Goal: Transaction & Acquisition: Purchase product/service

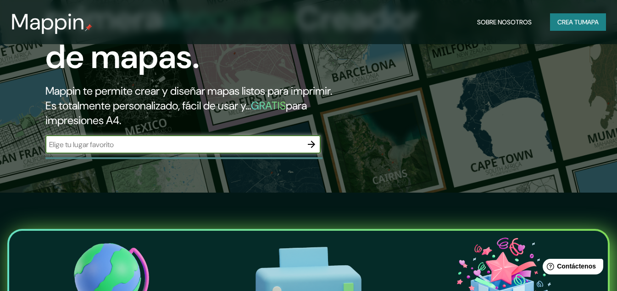
scroll to position [92, 0]
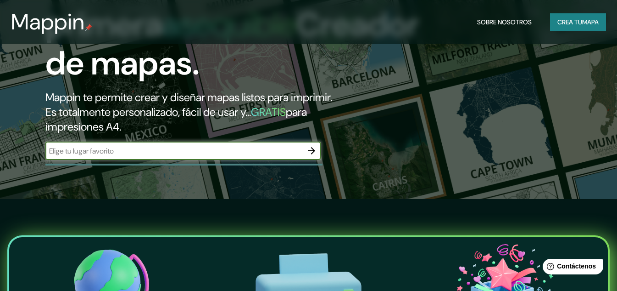
click at [208, 156] on input "text" at bounding box center [173, 150] width 257 height 11
type input "[GEOGRAPHIC_DATA]"
click at [312, 154] on icon "button" at bounding box center [311, 150] width 7 height 7
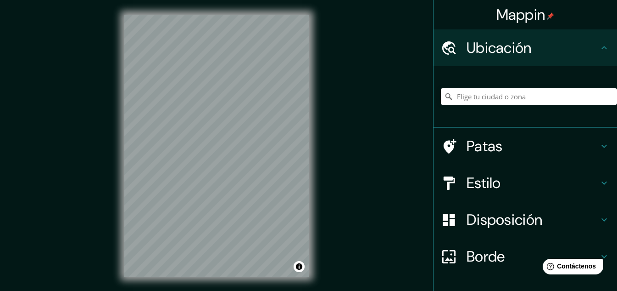
click at [599, 47] on icon at bounding box center [604, 47] width 11 height 11
click at [501, 95] on input "Elige tu ciudad o zona" at bounding box center [529, 96] width 176 height 17
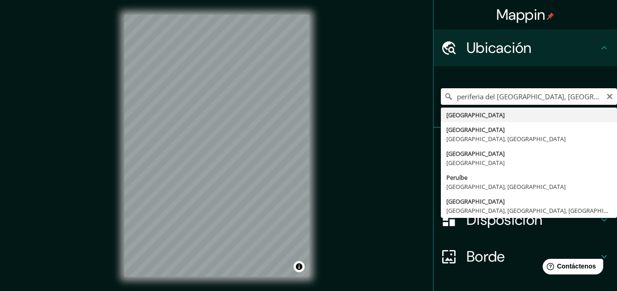
type input "[GEOGRAPHIC_DATA]"
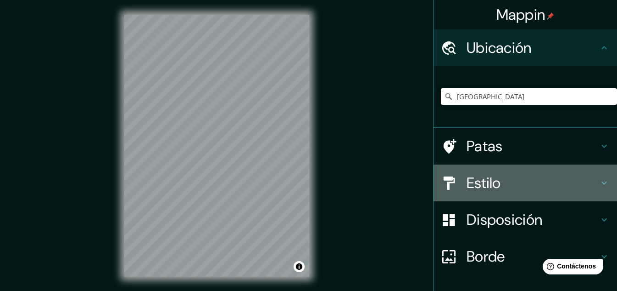
click at [603, 179] on icon at bounding box center [604, 182] width 11 height 11
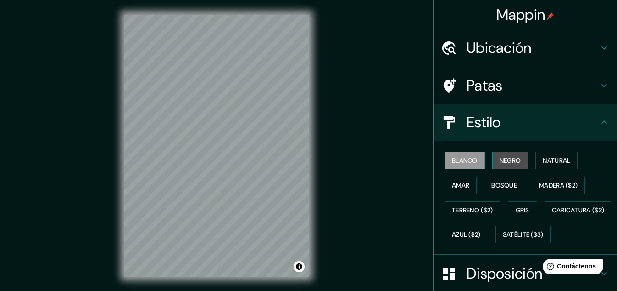
click at [505, 156] on font "Negro" at bounding box center [511, 160] width 22 height 12
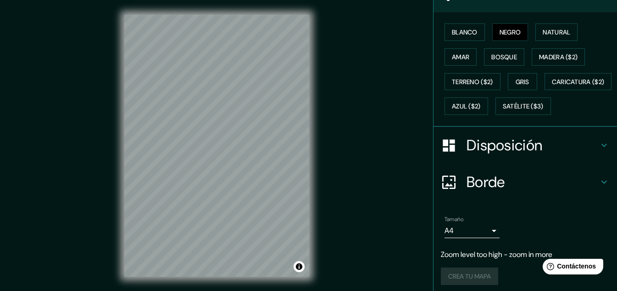
scroll to position [138, 0]
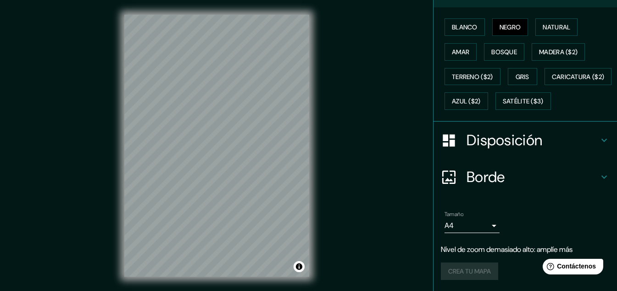
click at [589, 186] on h4 "Borde" at bounding box center [533, 177] width 132 height 18
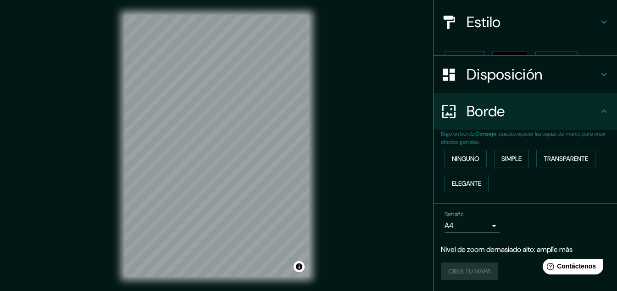
scroll to position [84, 0]
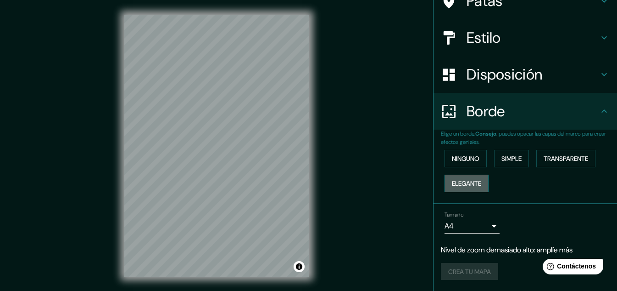
click at [469, 186] on font "Elegante" at bounding box center [466, 183] width 29 height 8
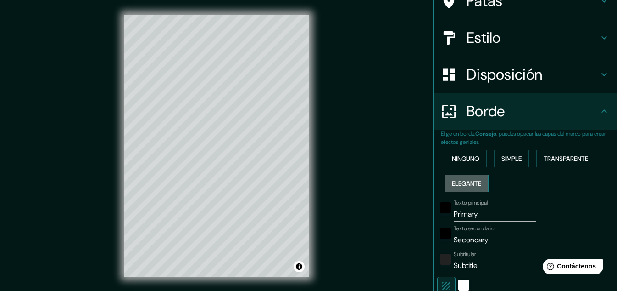
click at [469, 186] on font "Elegante" at bounding box center [466, 183] width 29 height 8
type input "161"
type input "32"
type input "16"
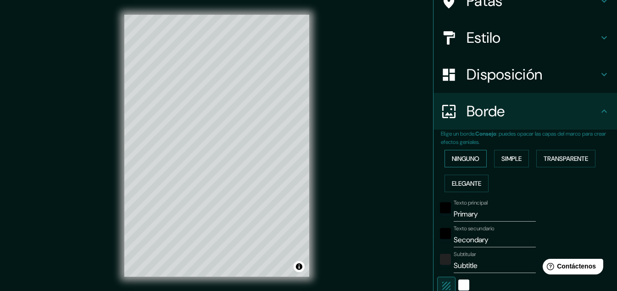
click at [460, 162] on font "Ninguno" at bounding box center [466, 158] width 28 height 8
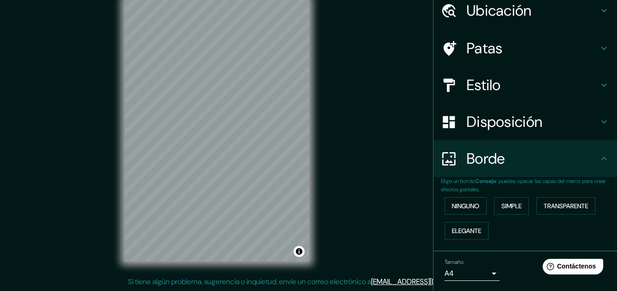
scroll to position [0, 0]
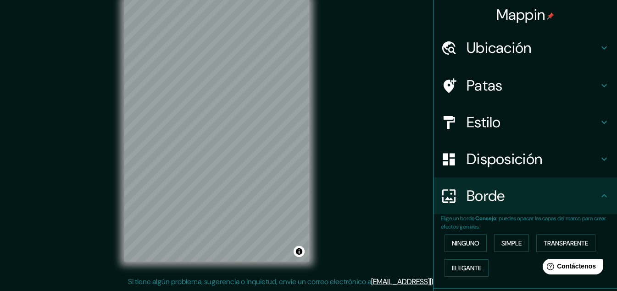
click at [599, 157] on icon at bounding box center [604, 158] width 11 height 11
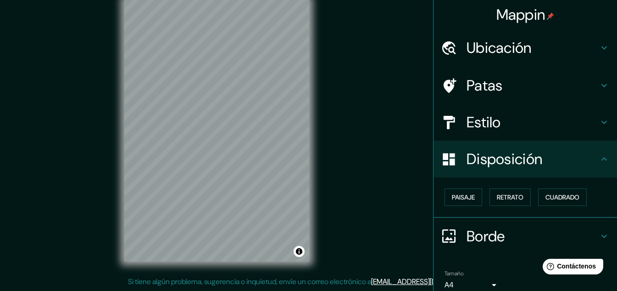
click at [534, 125] on h4 "Estilo" at bounding box center [533, 122] width 132 height 18
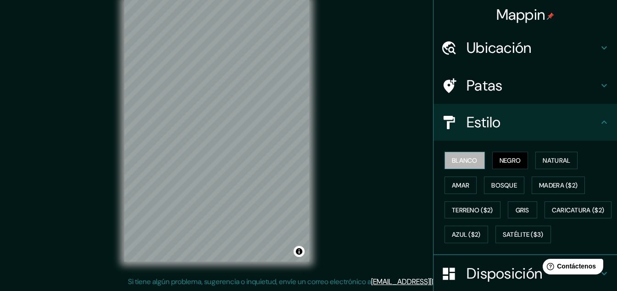
click at [463, 157] on font "Blanco" at bounding box center [465, 160] width 26 height 8
click at [500, 156] on font "Negro" at bounding box center [511, 160] width 22 height 8
click at [489, 91] on font "Patas" at bounding box center [485, 85] width 36 height 19
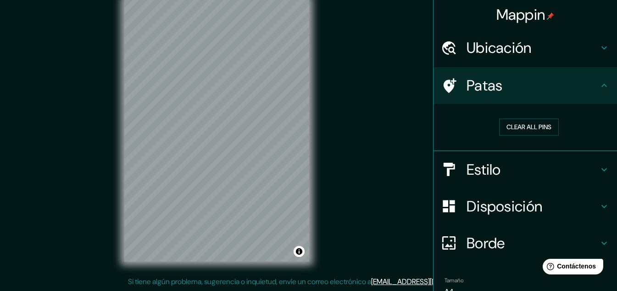
click at [519, 48] on font "Ubicación" at bounding box center [499, 47] width 65 height 19
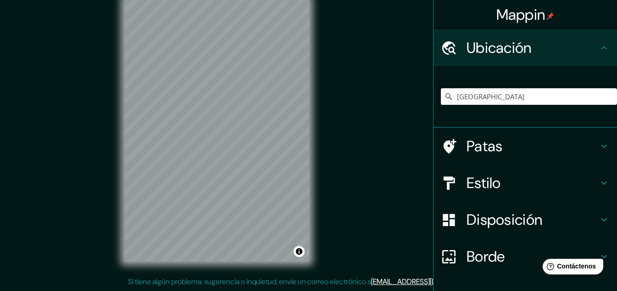
click at [519, 48] on font "Ubicación" at bounding box center [499, 47] width 65 height 19
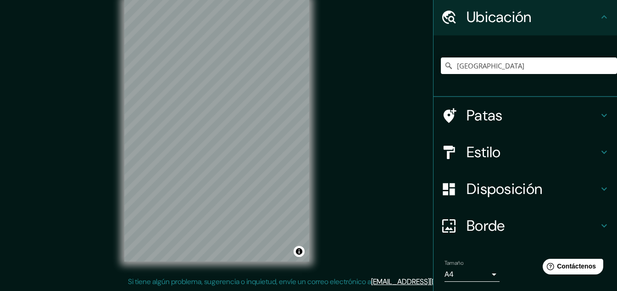
scroll to position [79, 0]
